Goal: Task Accomplishment & Management: Use online tool/utility

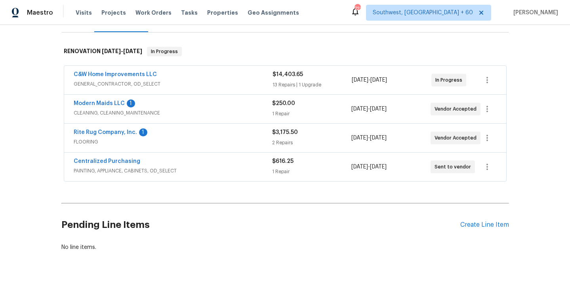
scroll to position [113, 0]
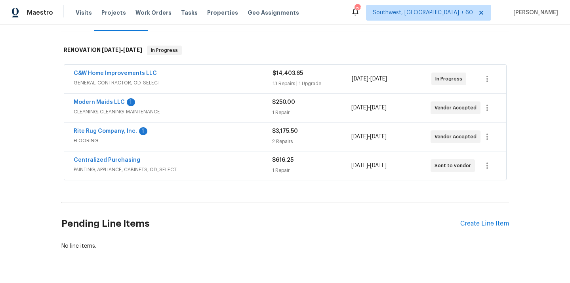
click at [130, 84] on span "GENERAL_CONTRACTOR, OD_SELECT" at bounding box center [173, 83] width 199 height 8
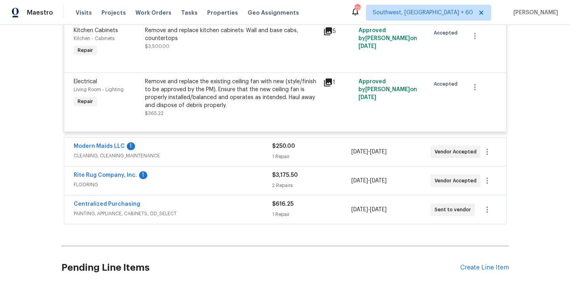
scroll to position [1037, 0]
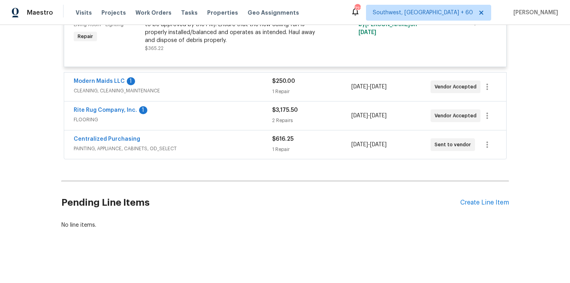
click at [118, 93] on span "CLEANING, CLEANING_MAINTENANCE" at bounding box center [173, 91] width 199 height 8
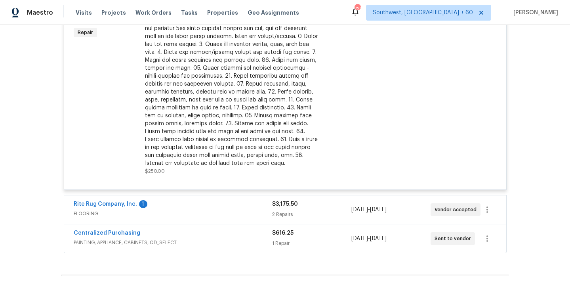
scroll to position [1251, 0]
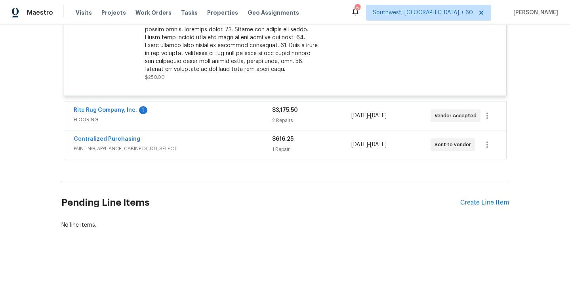
click at [93, 120] on span "FLOORING" at bounding box center [173, 120] width 199 height 8
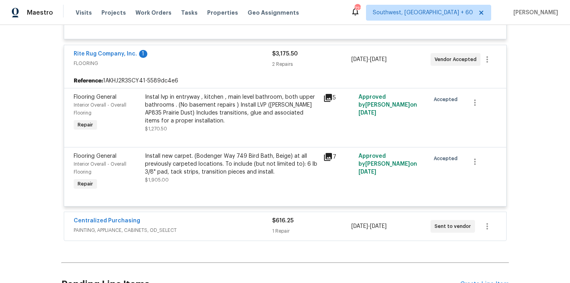
scroll to position [1390, 0]
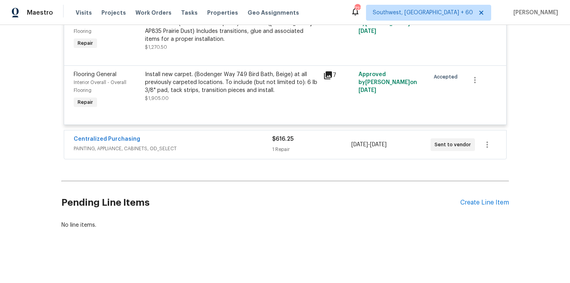
click at [119, 149] on span "PAINTING, APPLIANCE, CABINETS, OD_SELECT" at bounding box center [173, 149] width 199 height 8
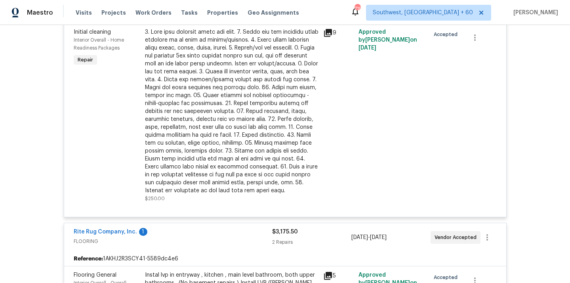
scroll to position [1082, 0]
